Goal: Task Accomplishment & Management: Use online tool/utility

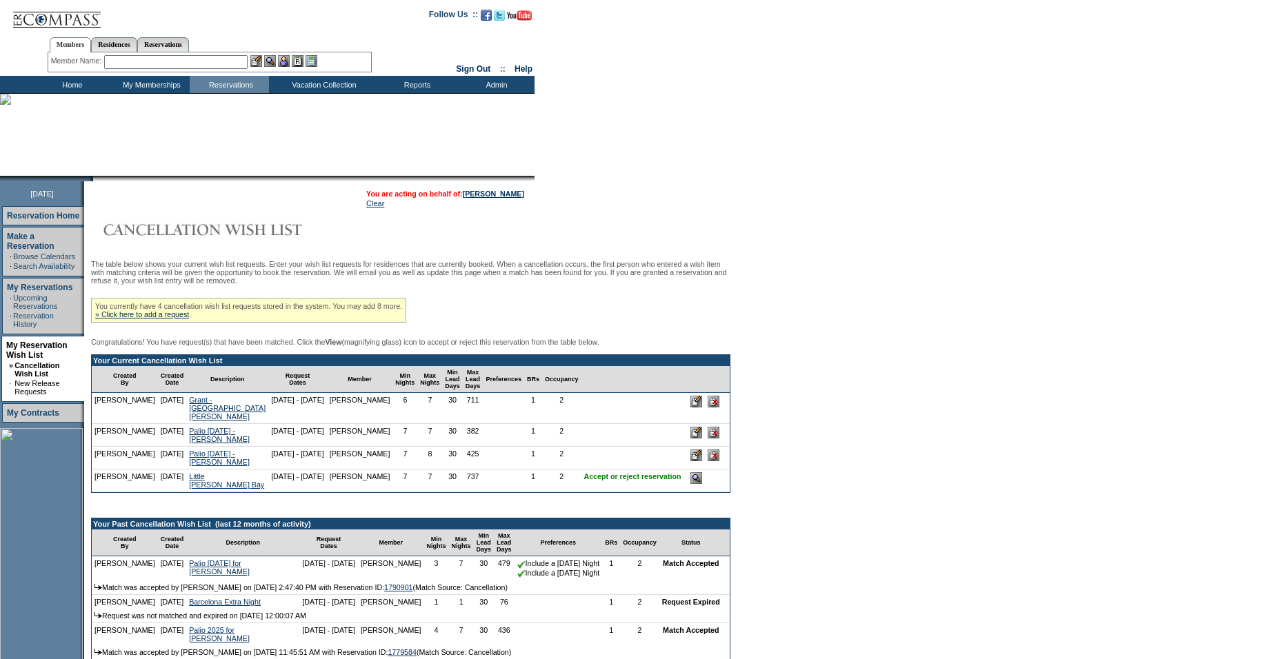
click at [691, 484] on input "image" at bounding box center [697, 479] width 12 height 12
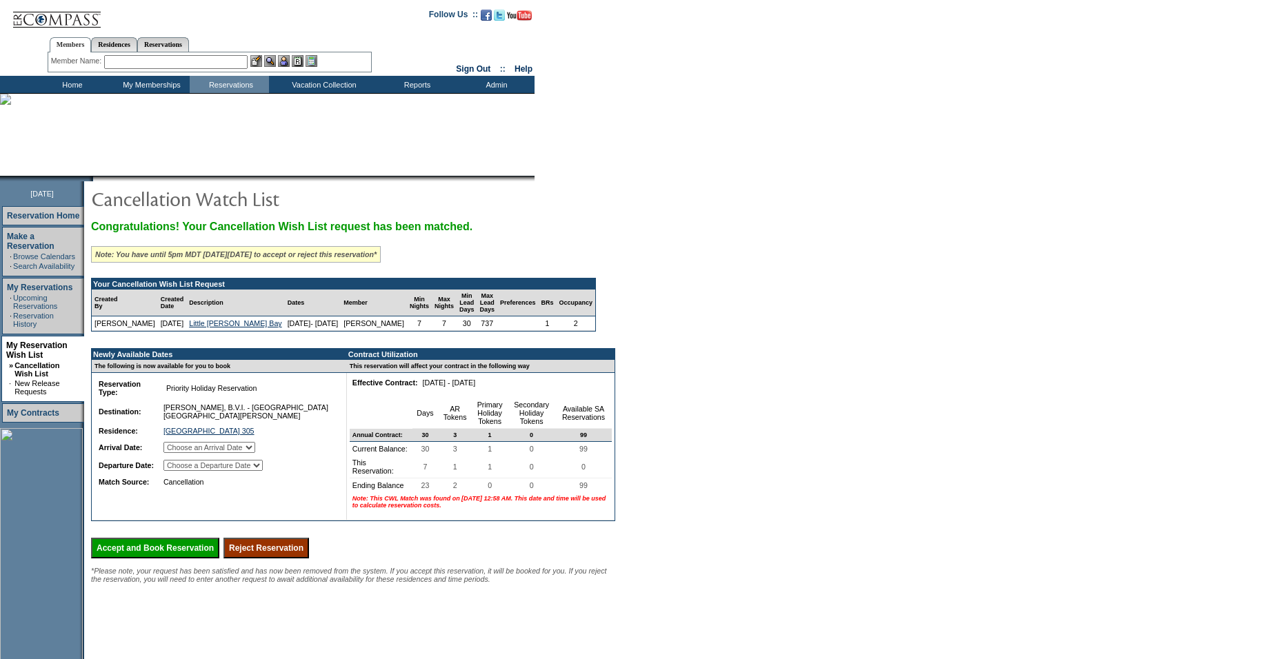
click at [251, 453] on select "Choose an Arrival Date Sunday, March 28, 2027 Monday, March 29, 2027 Tuesday, M…" at bounding box center [209, 447] width 92 height 11
select select "03/28/2027"
click at [181, 453] on select "Choose an Arrival Date Sunday, March 28, 2027 Monday, March 29, 2027 Tuesday, M…" at bounding box center [209, 447] width 92 height 11
click at [251, 471] on select "Choose a Departure Date Monday, March 29, 2027 Tuesday, March 30, 2027 Wednesda…" at bounding box center [212, 465] width 99 height 11
select select "04/04/2027"
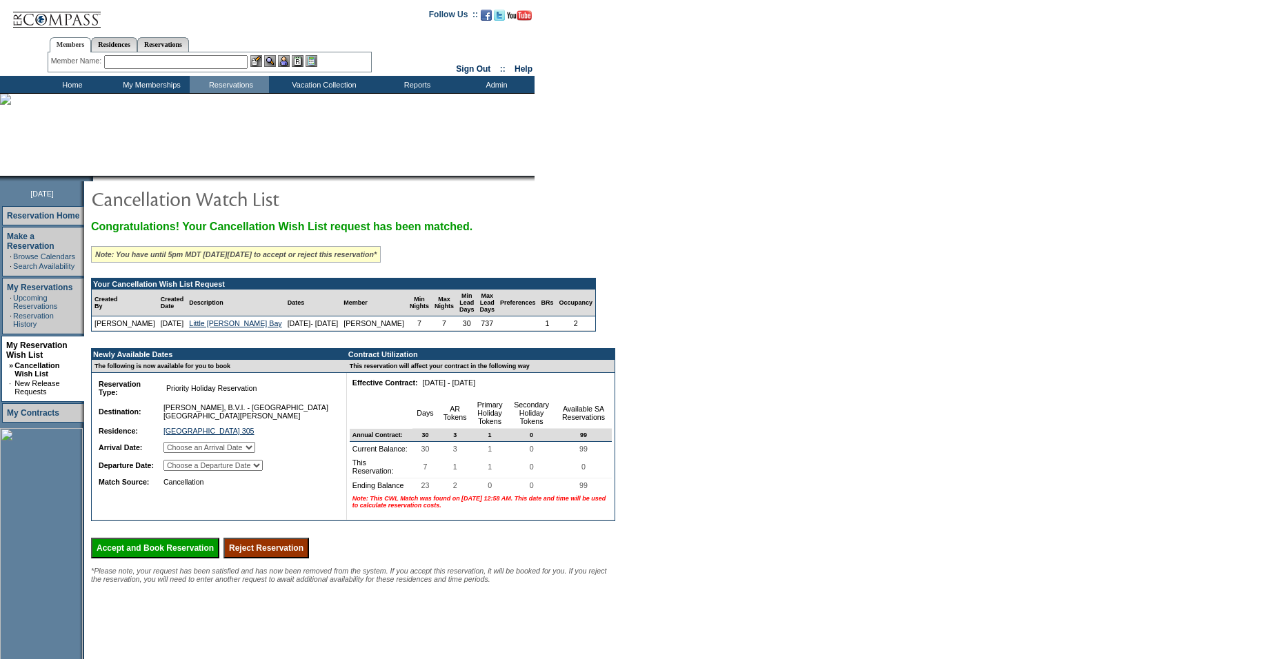
click at [182, 471] on select "Choose a Departure Date Monday, March 29, 2027 Tuesday, March 30, 2027 Wednesda…" at bounding box center [212, 465] width 99 height 11
click at [72, 83] on td "Home" at bounding box center [70, 84] width 79 height 17
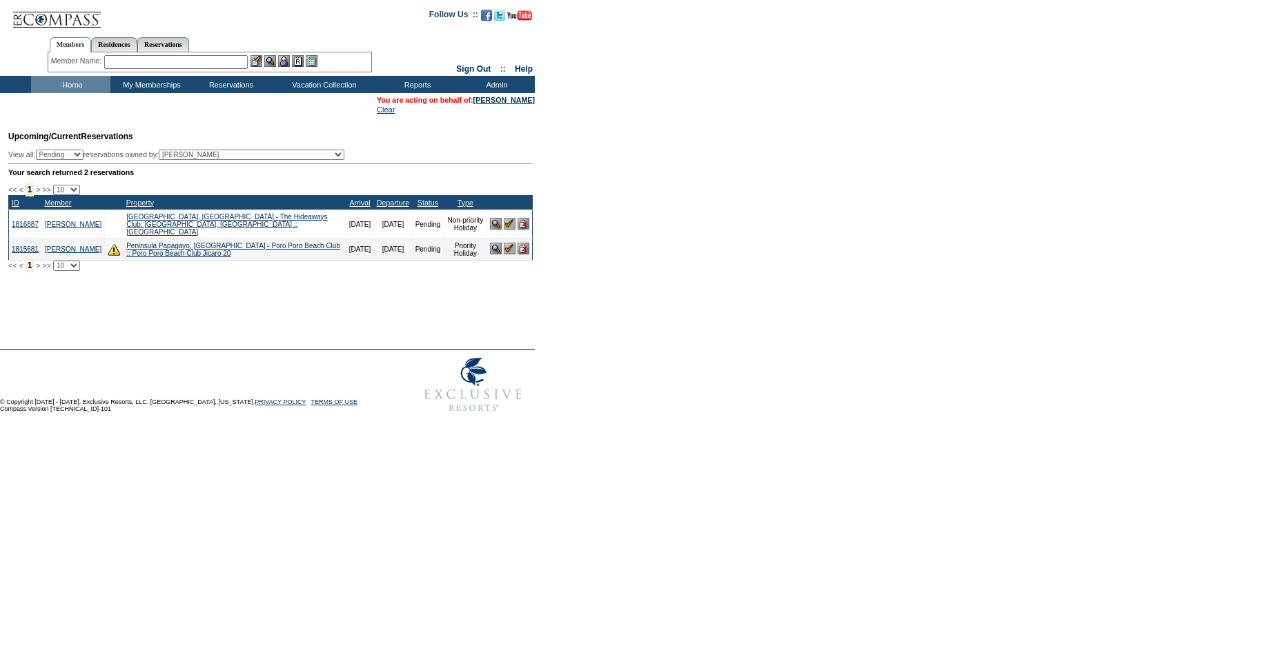
click at [122, 62] on input "text" at bounding box center [175, 62] width 143 height 14
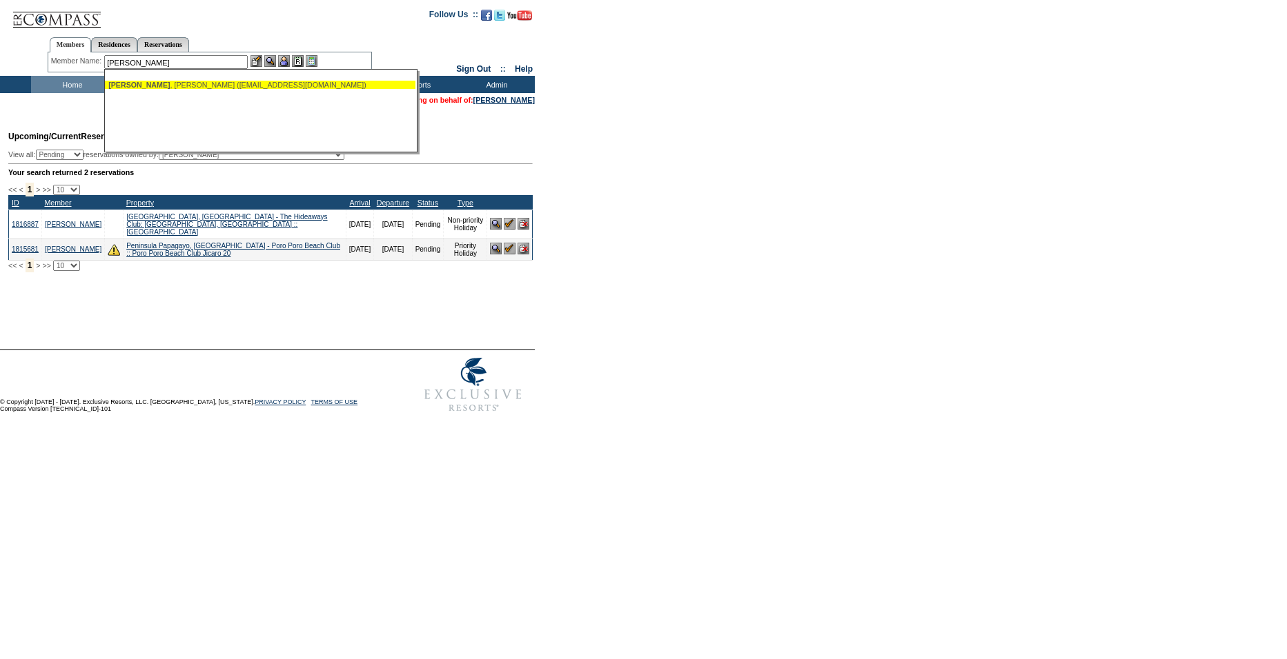
click at [162, 86] on div "[PERSON_NAME] ([EMAIL_ADDRESS][DOMAIN_NAME])" at bounding box center [260, 85] width 304 height 8
type input "[PERSON_NAME] ([EMAIL_ADDRESS][DOMAIN_NAME])"
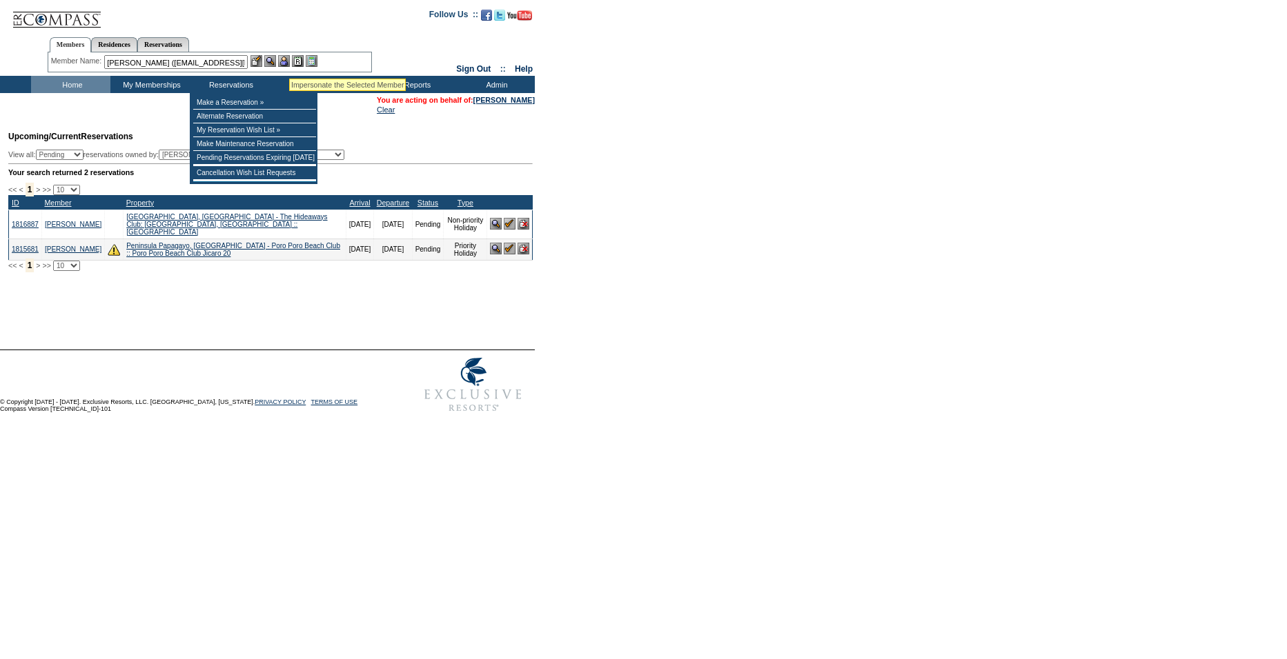
click at [289, 62] on img at bounding box center [284, 61] width 12 height 12
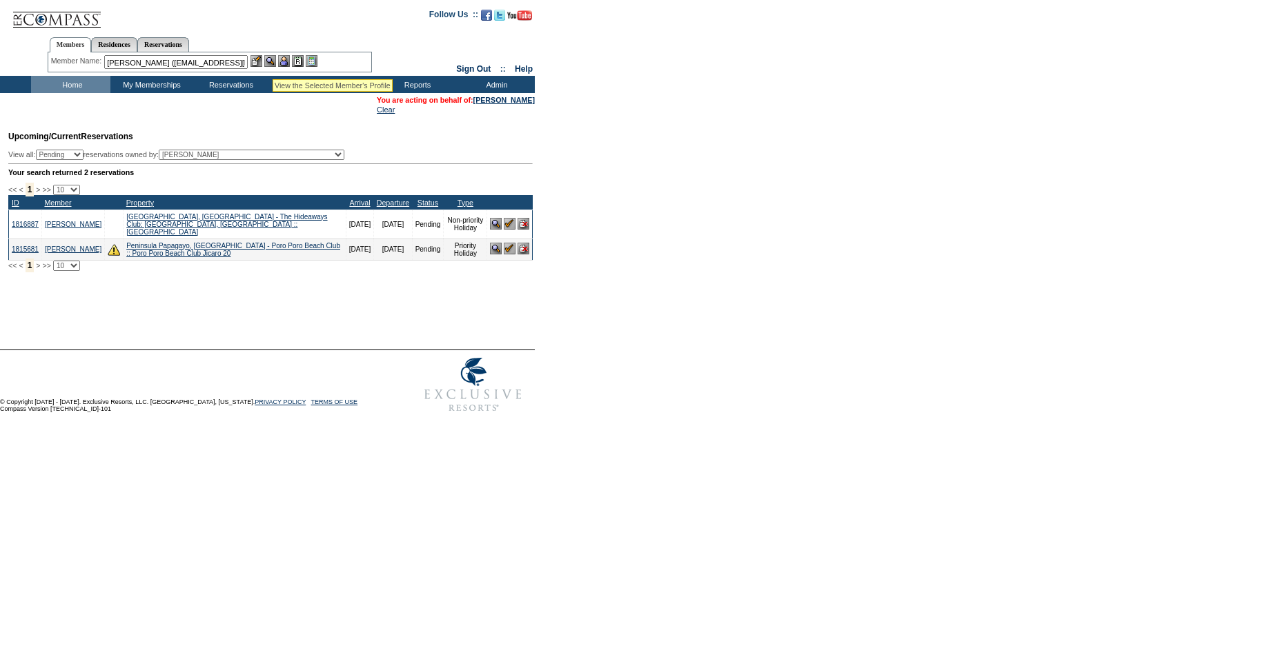
click at [272, 60] on img at bounding box center [270, 61] width 12 height 12
